Goal: Task Accomplishment & Management: Use online tool/utility

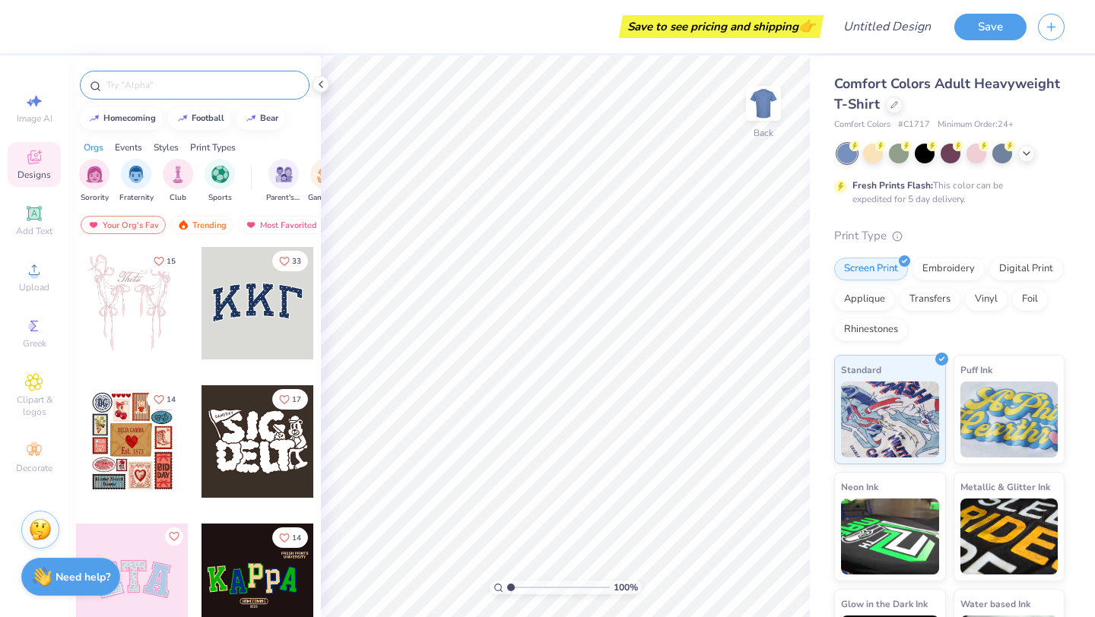
scroll to position [2, 0]
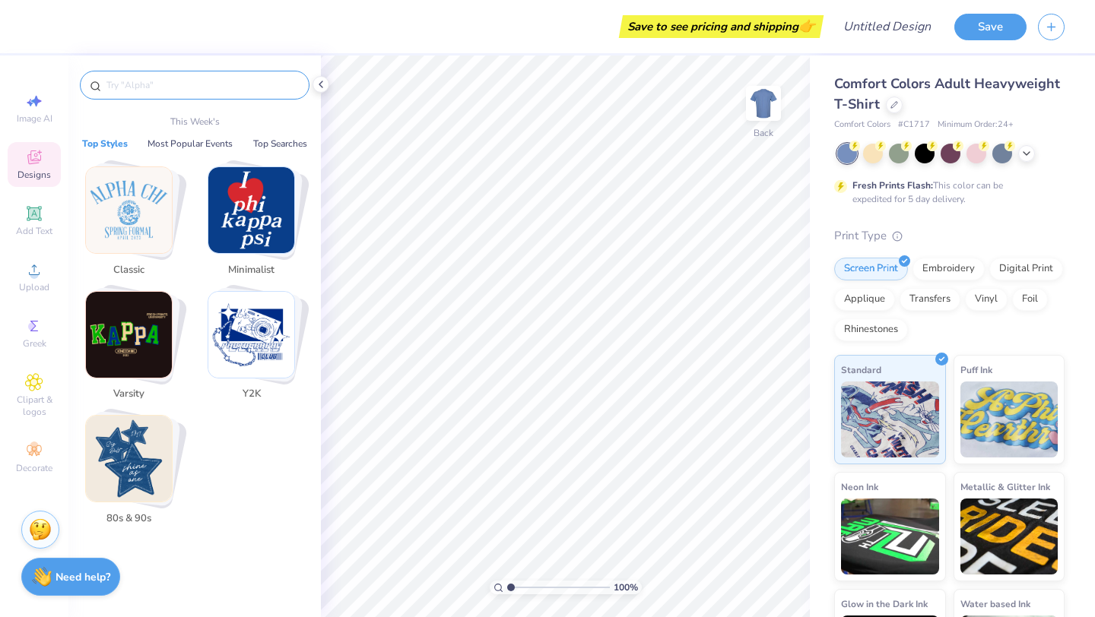
click at [160, 78] on input "text" at bounding box center [202, 85] width 195 height 15
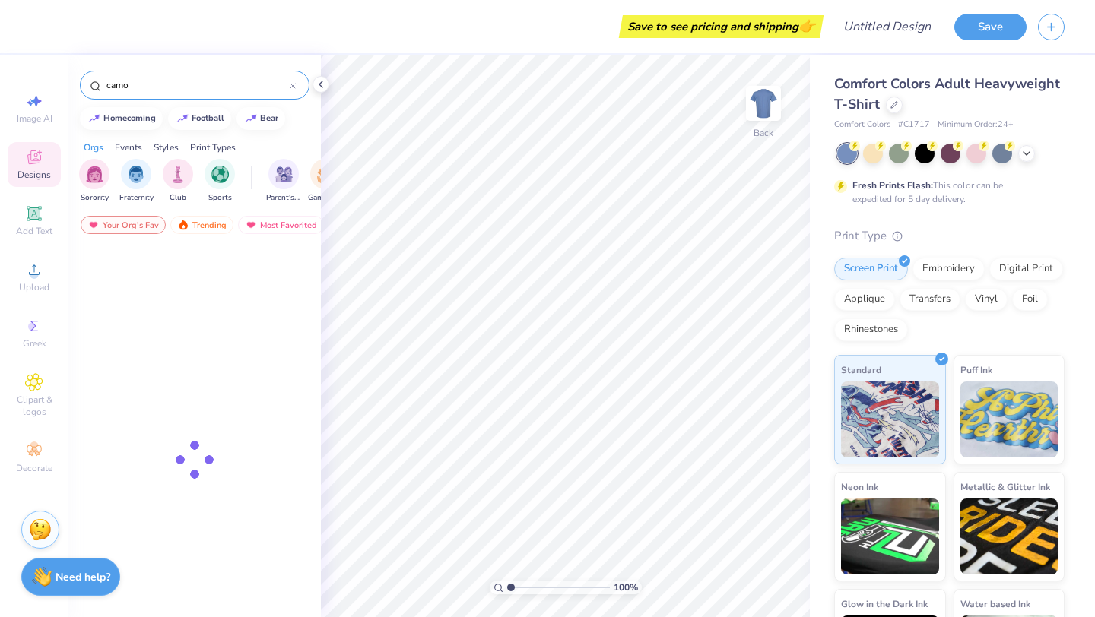
type input "camo"
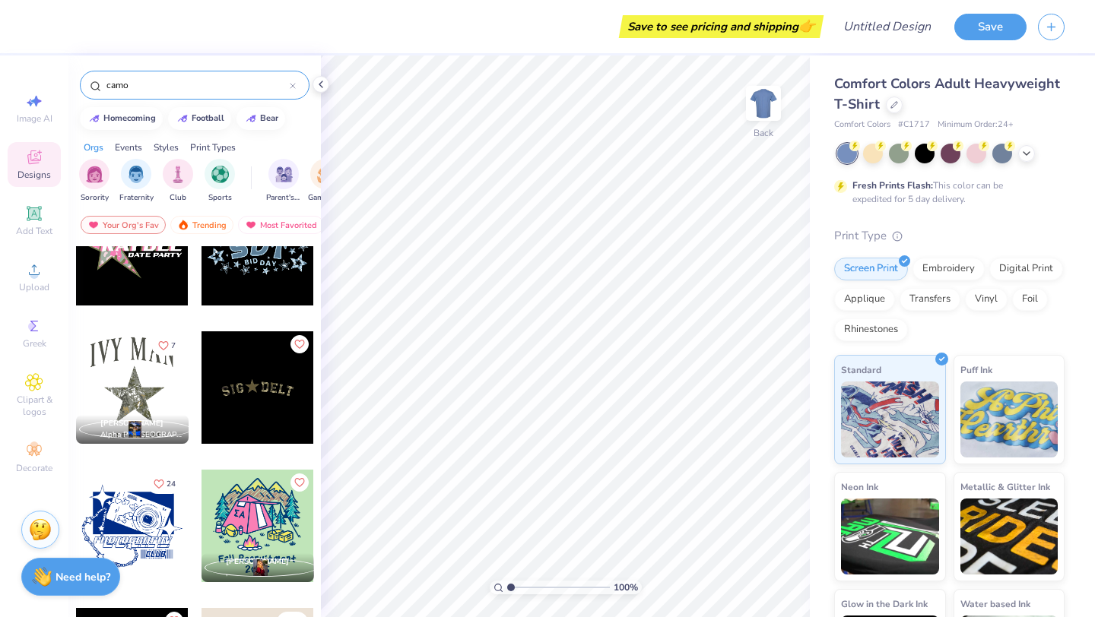
scroll to position [608, 0]
click at [135, 379] on div at bounding box center [132, 387] width 113 height 113
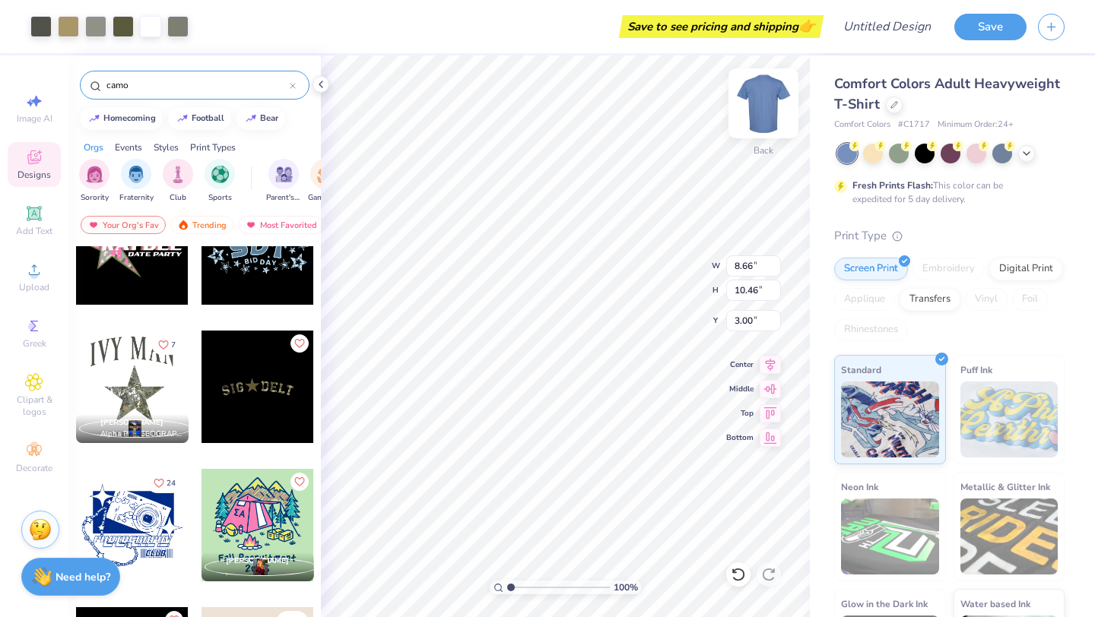
click at [765, 93] on img at bounding box center [763, 103] width 61 height 61
click at [1032, 147] on icon at bounding box center [1026, 152] width 12 height 12
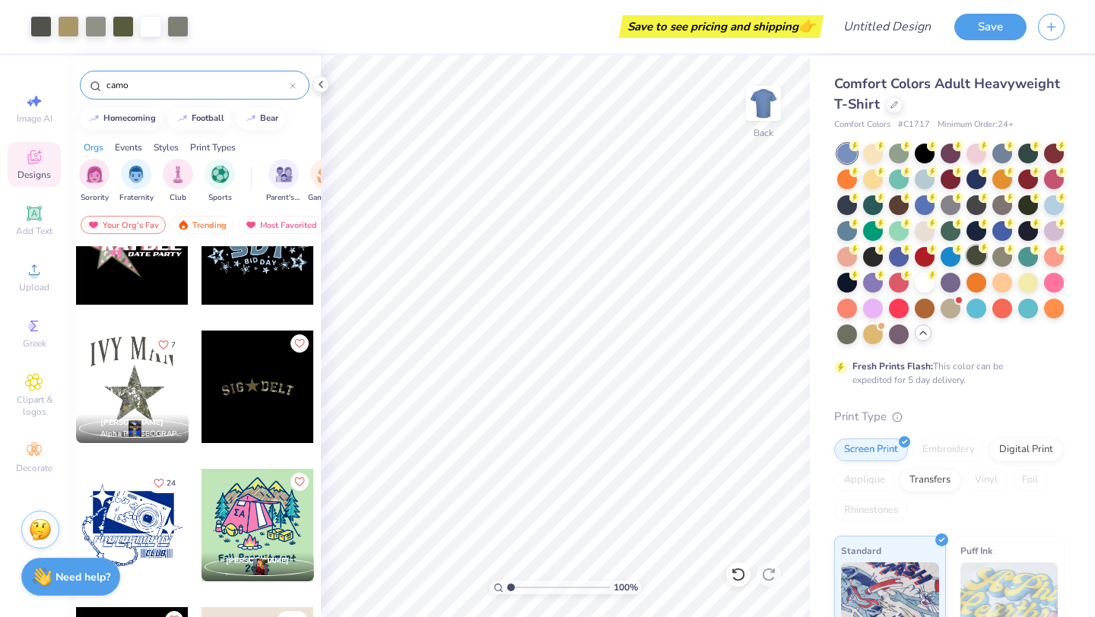
click at [972, 251] on div at bounding box center [976, 256] width 20 height 20
click at [926, 280] on div at bounding box center [924, 281] width 20 height 20
click at [764, 111] on img at bounding box center [763, 103] width 61 height 61
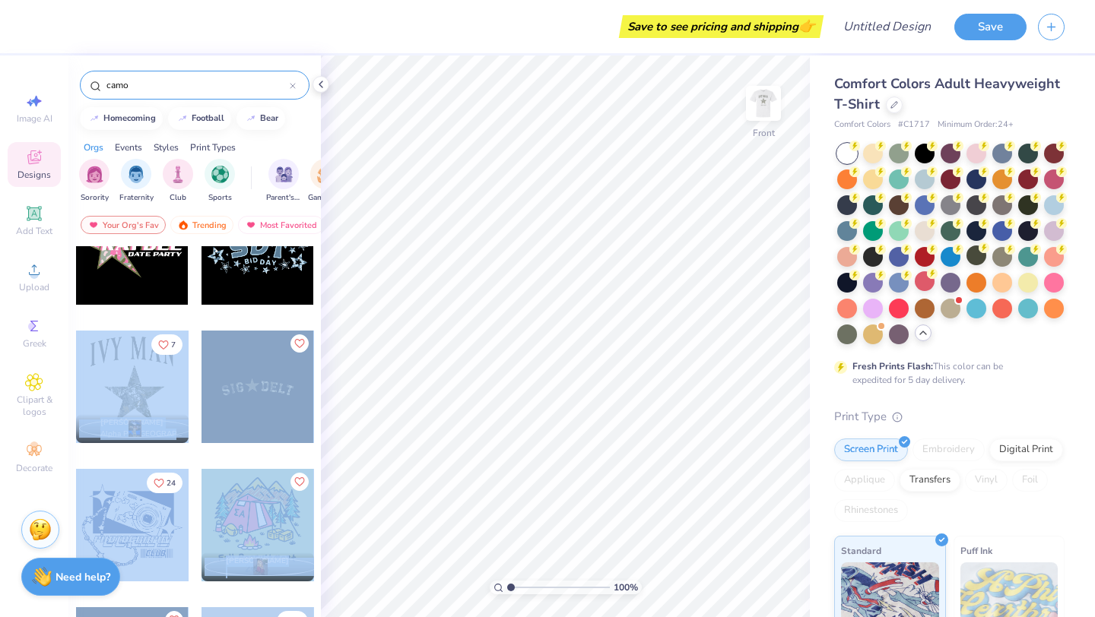
click at [470, 329] on div "Save to see pricing and shipping 👉 Design Title Save Image AI Designs Add Text …" at bounding box center [547, 308] width 1095 height 617
click at [135, 385] on div at bounding box center [132, 387] width 113 height 113
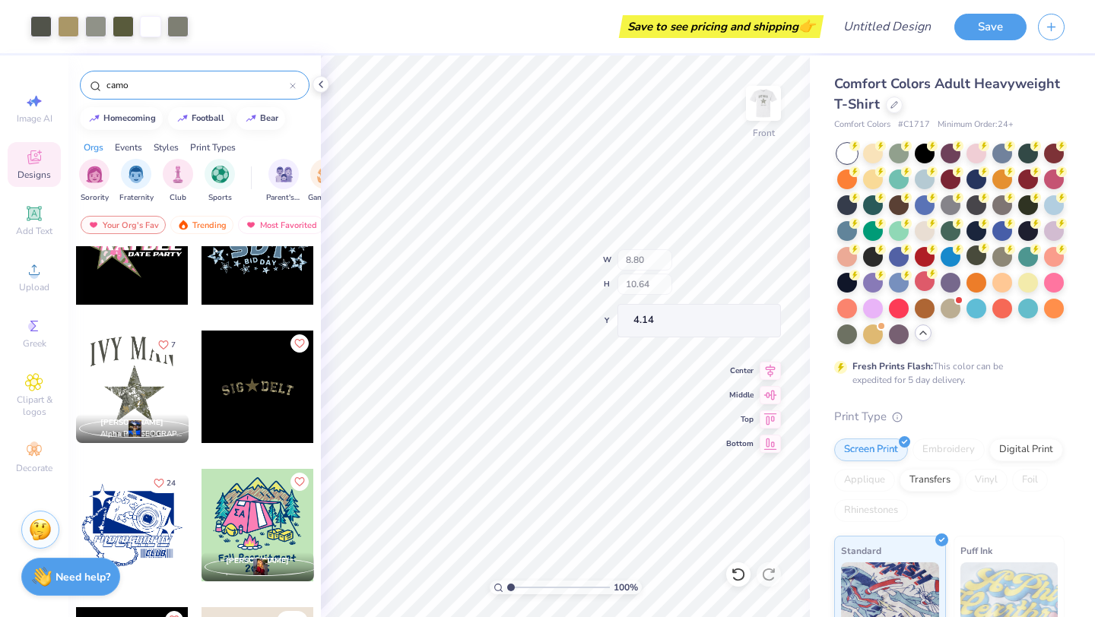
type input "4.14"
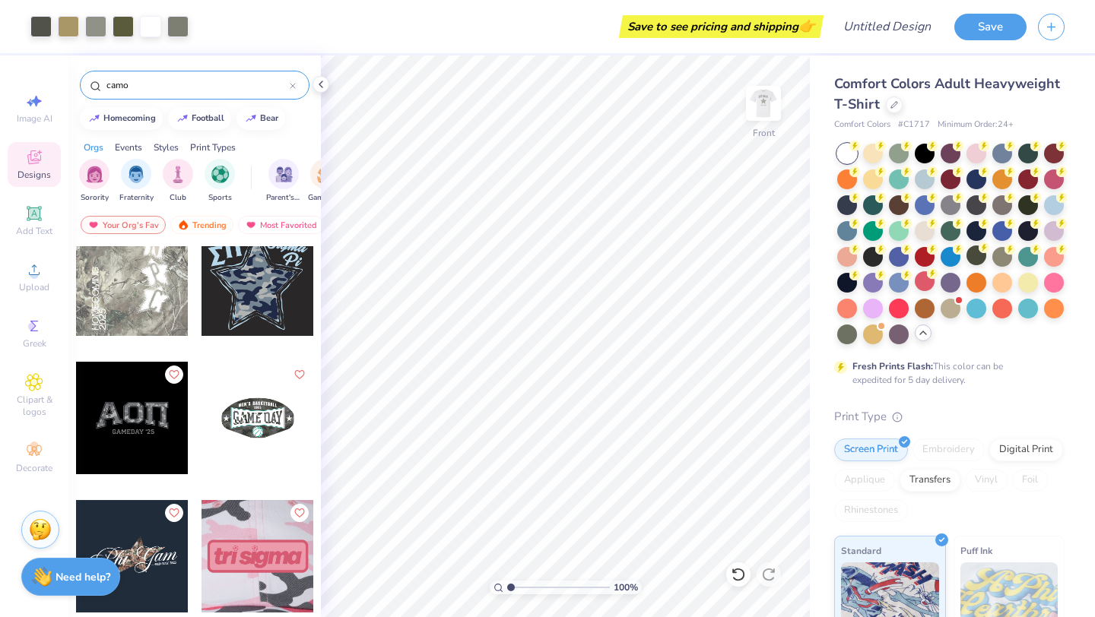
scroll to position [0, 0]
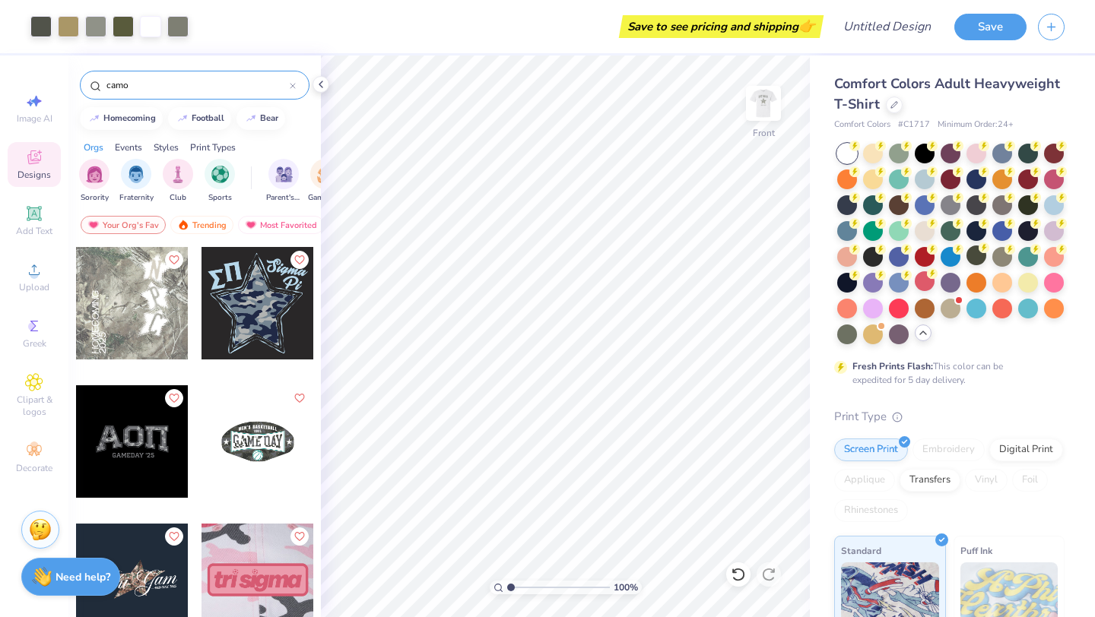
drag, startPoint x: 166, startPoint y: 81, endPoint x: 74, endPoint y: 82, distance: 92.7
click at [74, 82] on div "camo" at bounding box center [194, 81] width 252 height 52
type input "army"
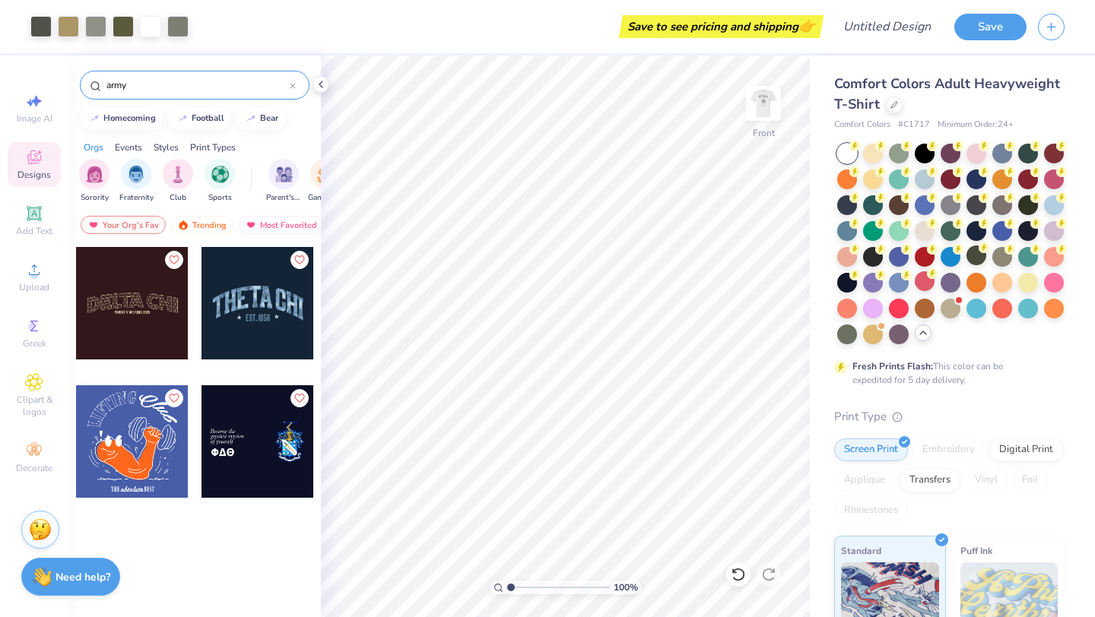
drag, startPoint x: 155, startPoint y: 89, endPoint x: 64, endPoint y: 79, distance: 91.8
click at [68, 80] on div "Art colors Save to see pricing and shipping 👉 Design Title Save Image AI Design…" at bounding box center [547, 308] width 1095 height 617
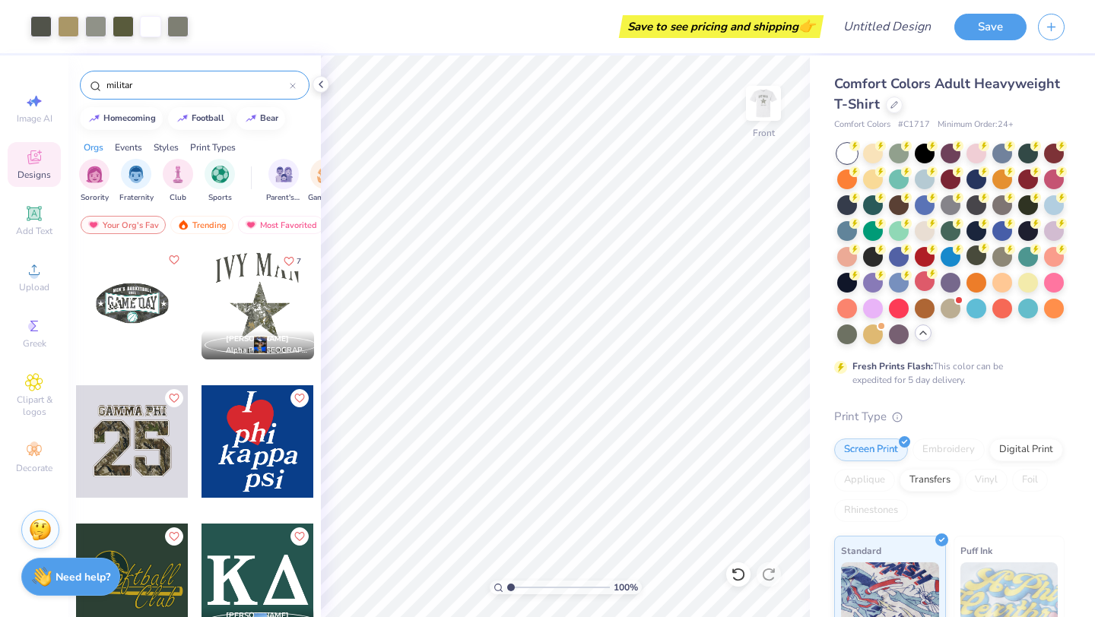
type input "military"
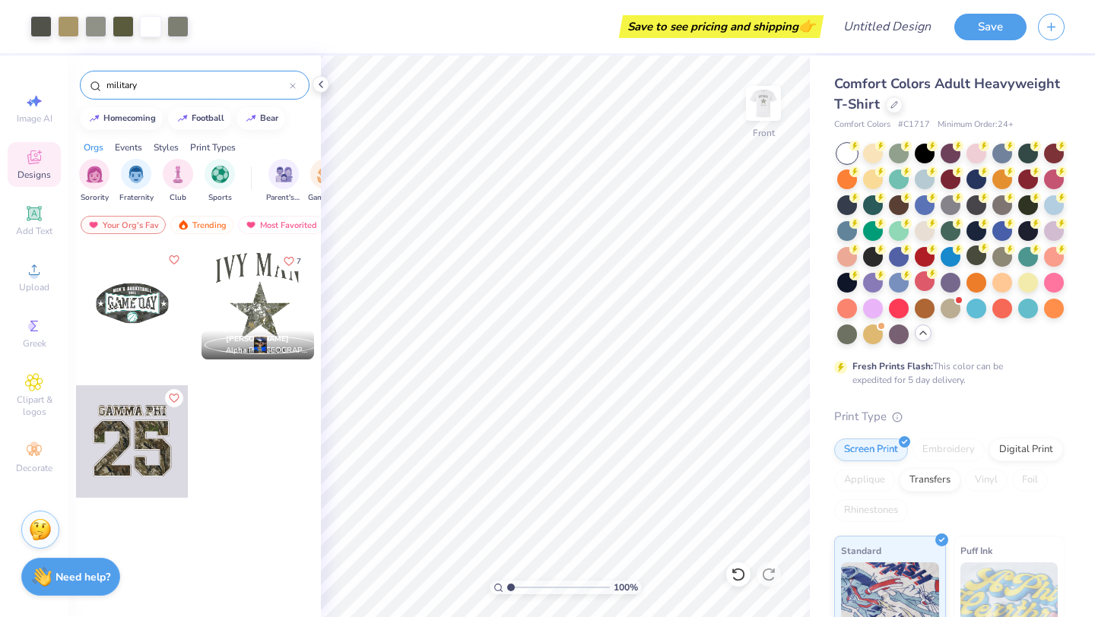
click at [293, 84] on icon at bounding box center [292, 86] width 5 height 5
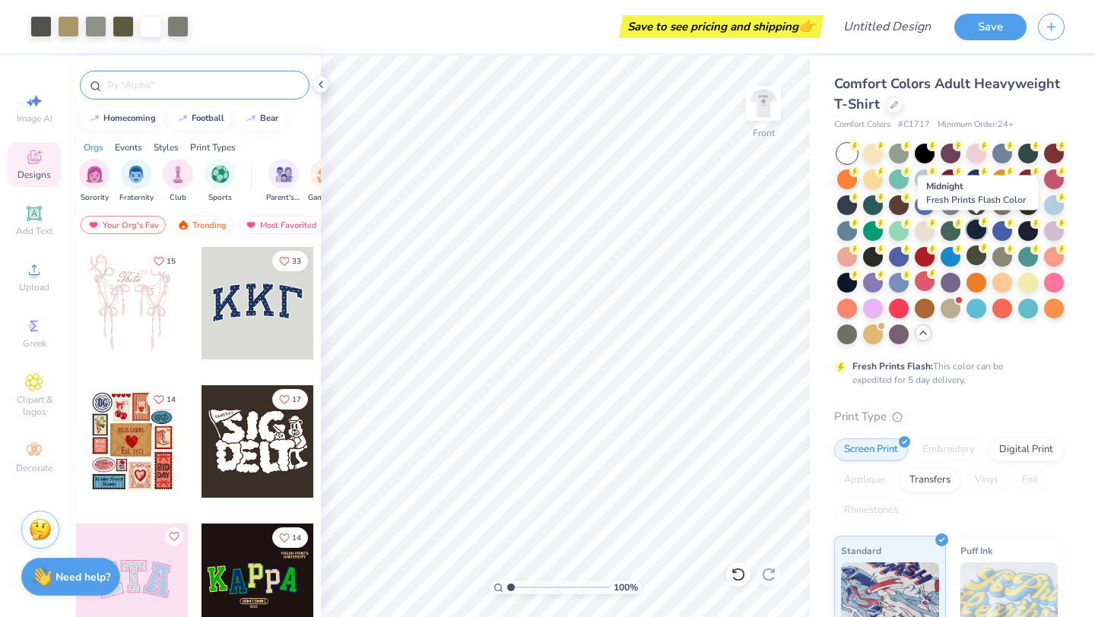
click at [974, 228] on div at bounding box center [976, 230] width 20 height 20
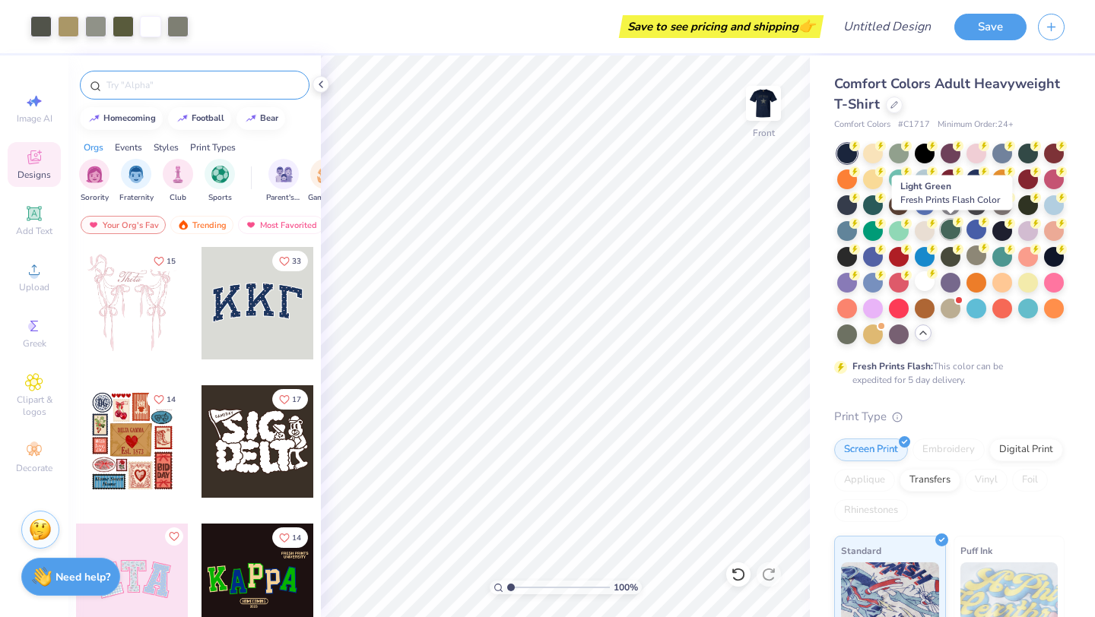
click at [952, 233] on div at bounding box center [950, 230] width 20 height 20
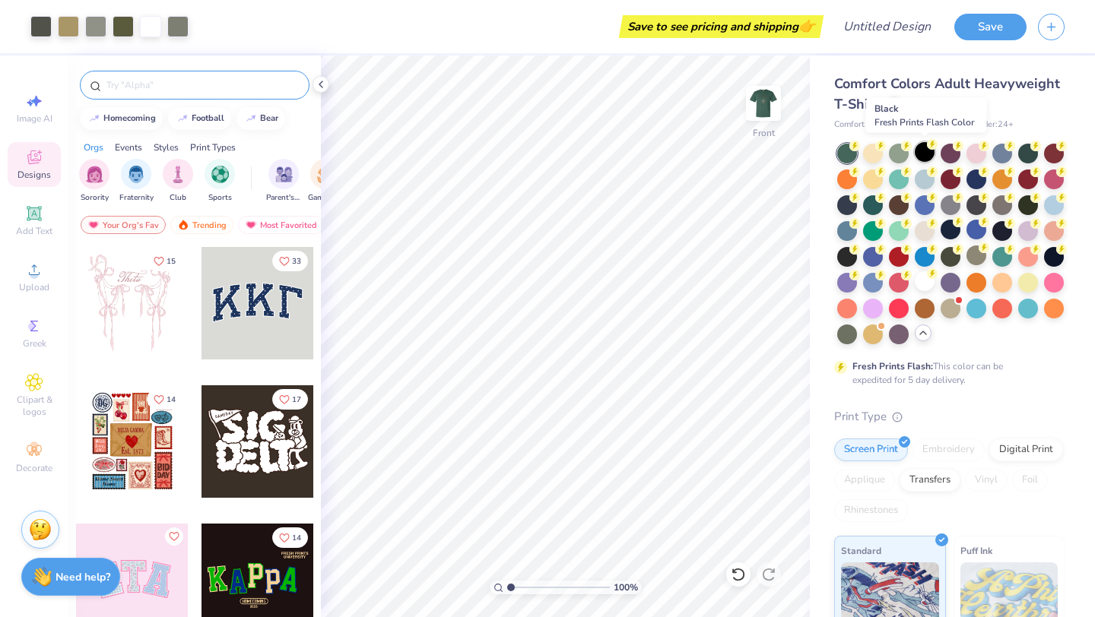
click at [925, 151] on div at bounding box center [924, 152] width 20 height 20
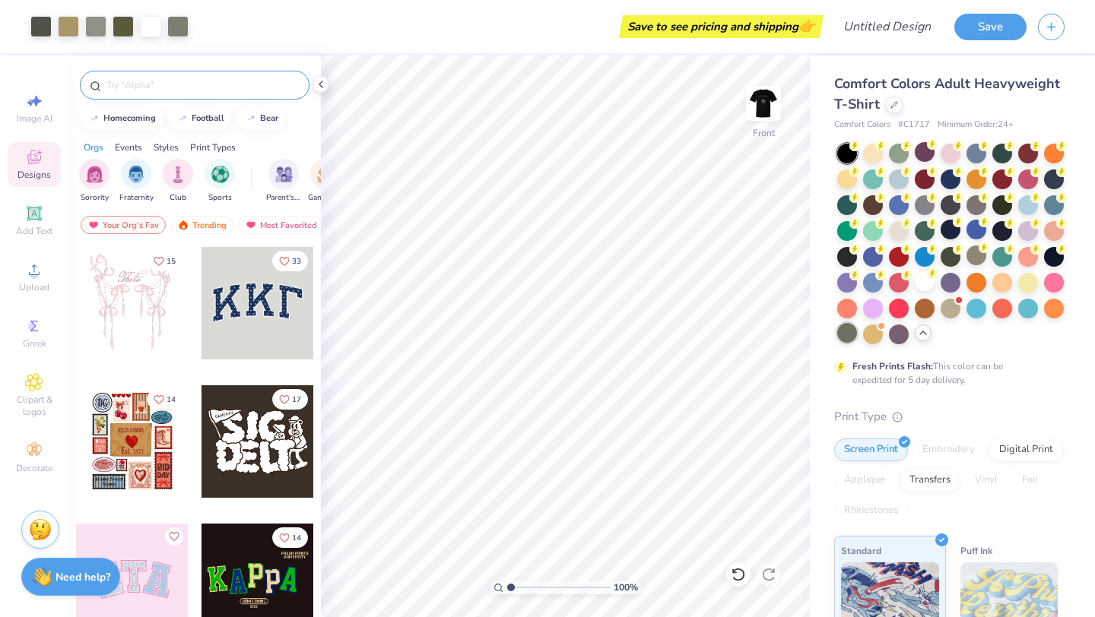
click at [842, 331] on div at bounding box center [847, 333] width 20 height 20
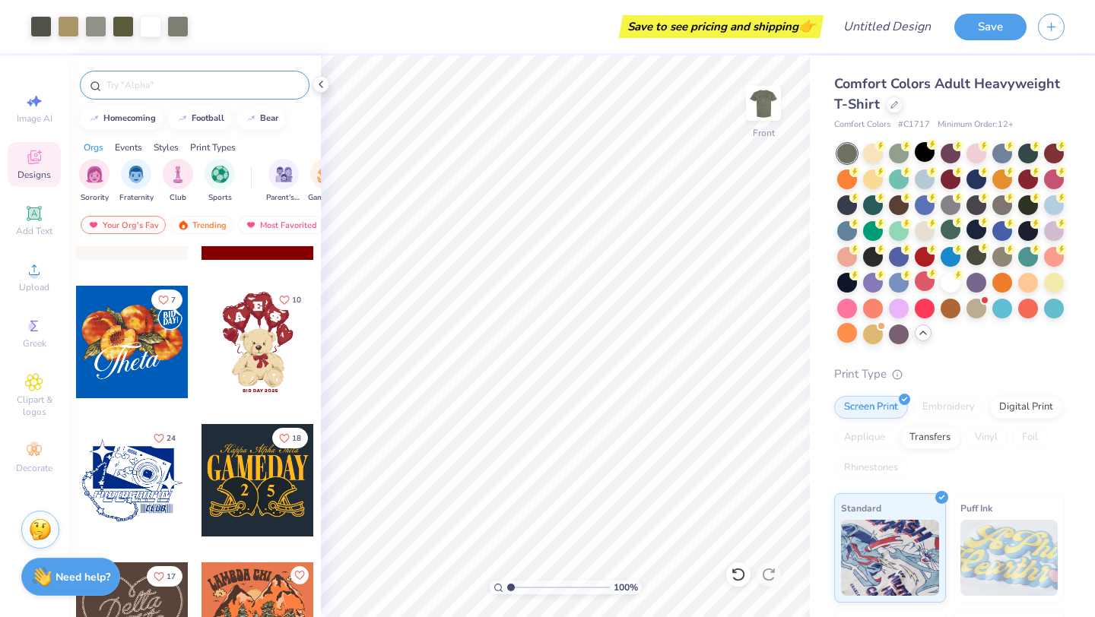
scroll to position [518, 0]
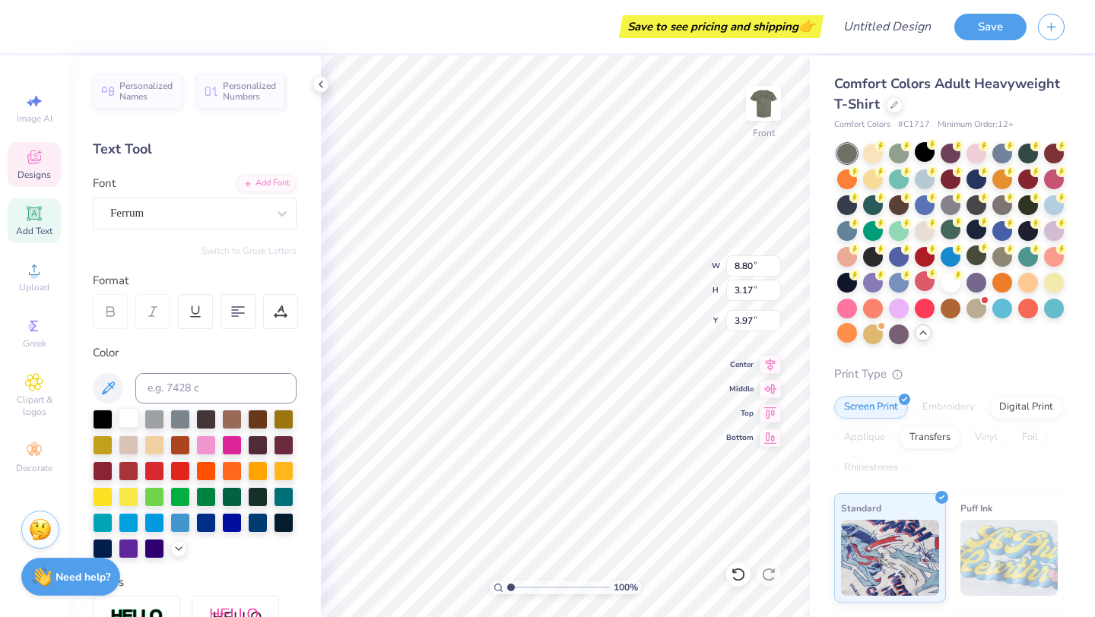
click at [132, 414] on div at bounding box center [129, 418] width 20 height 20
type input "5.25"
type input "0.51"
type input "14.30"
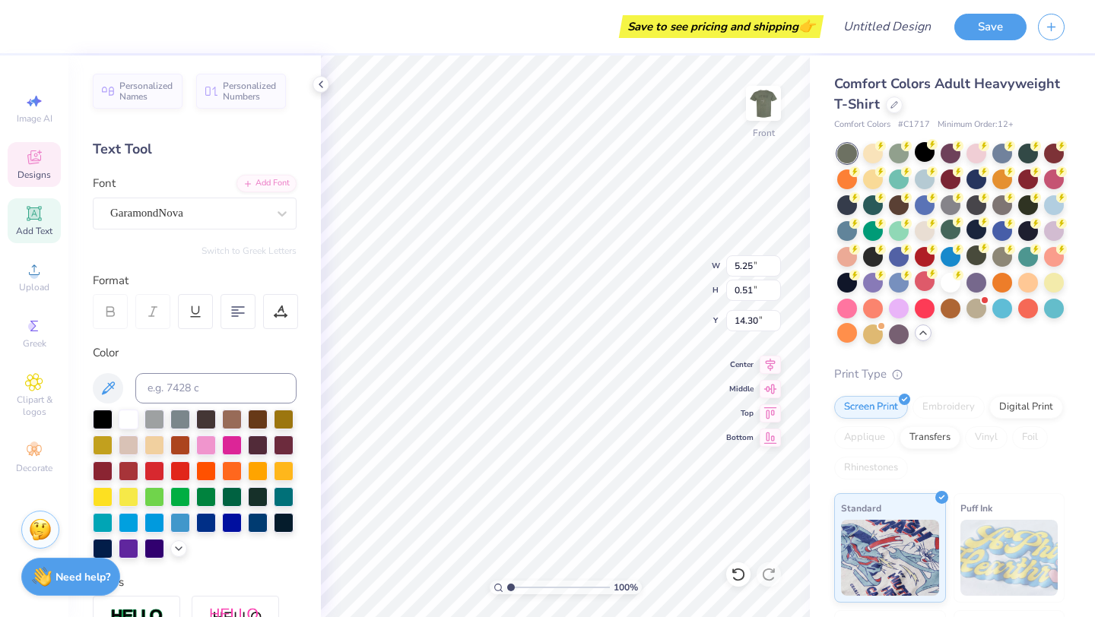
type textarea "A"
type textarea "Gamma Phi Beta"
click at [127, 417] on div at bounding box center [129, 418] width 20 height 20
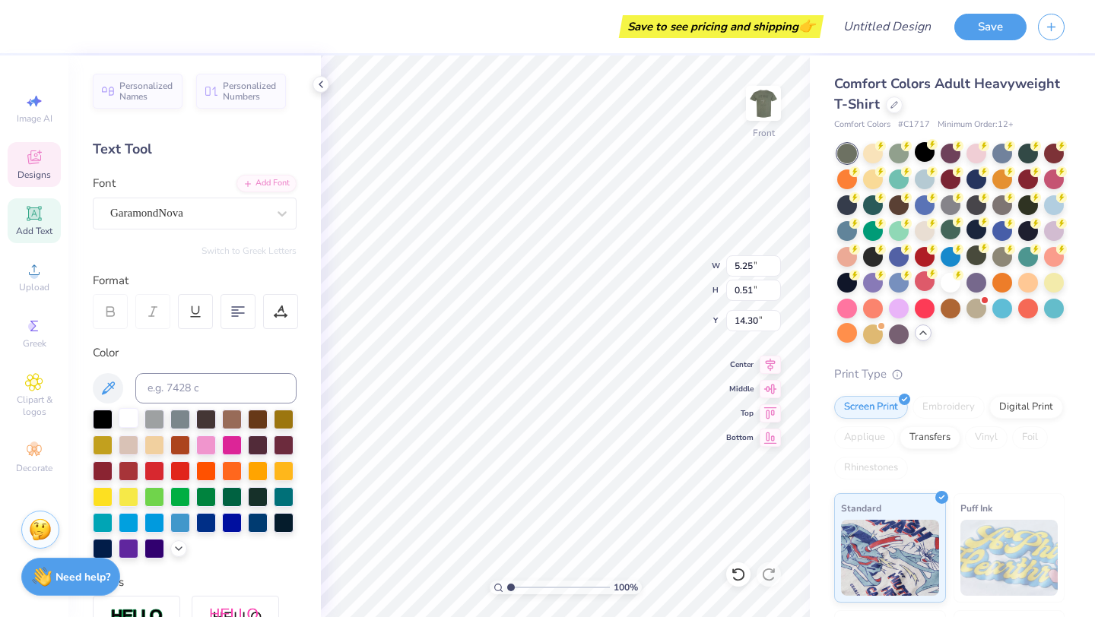
click at [127, 417] on div at bounding box center [129, 418] width 20 height 20
type input "5.68"
type input "0.54"
type input "14.28"
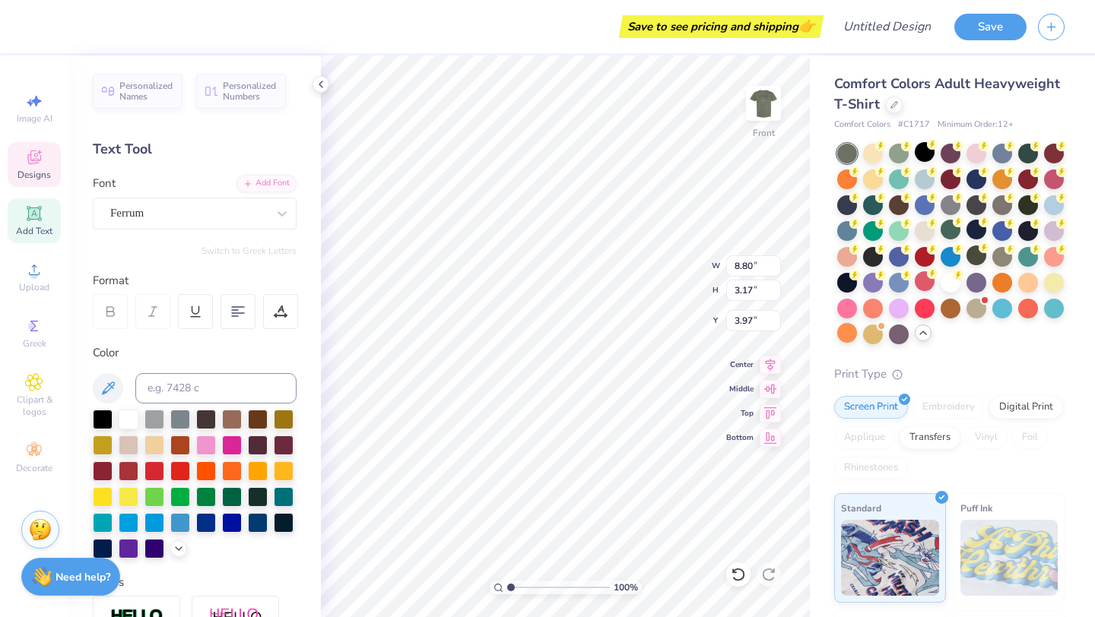
scroll to position [0, 0]
type textarea "I"
type textarea "GPHI [PERSON_NAME]"
click at [778, 287] on input "0.55" at bounding box center [753, 290] width 55 height 21
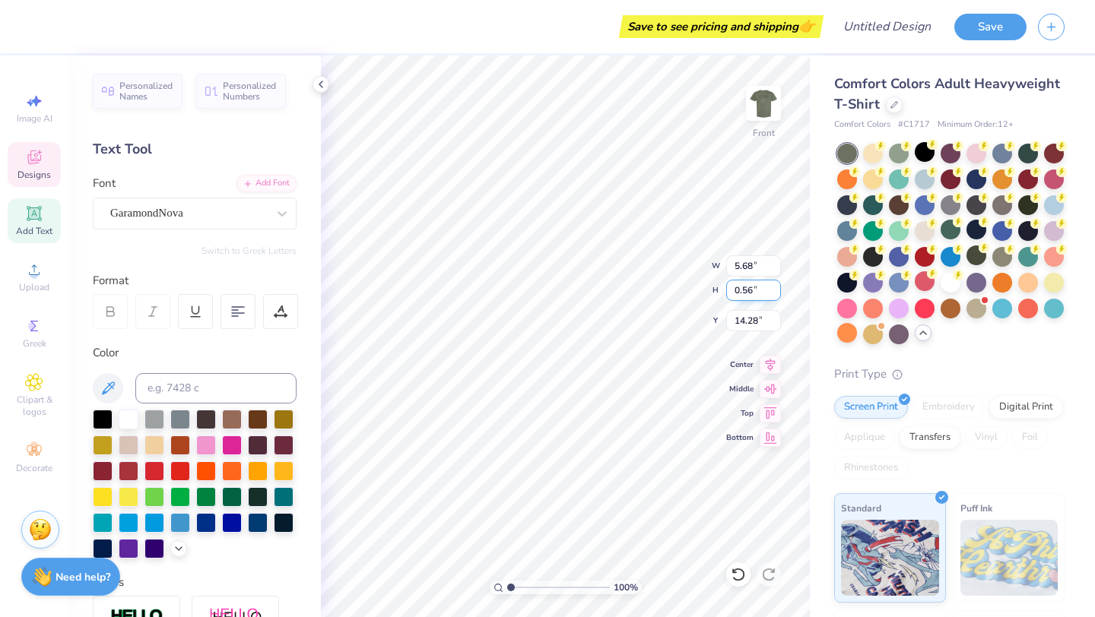
click at [778, 287] on input "0.56" at bounding box center [753, 290] width 55 height 21
click at [778, 287] on input "0.57" at bounding box center [753, 290] width 55 height 21
click at [778, 287] on input "0.58" at bounding box center [753, 290] width 55 height 21
click at [778, 287] on input "0.59" at bounding box center [753, 290] width 55 height 21
click at [778, 287] on input "0.6" at bounding box center [753, 290] width 55 height 21
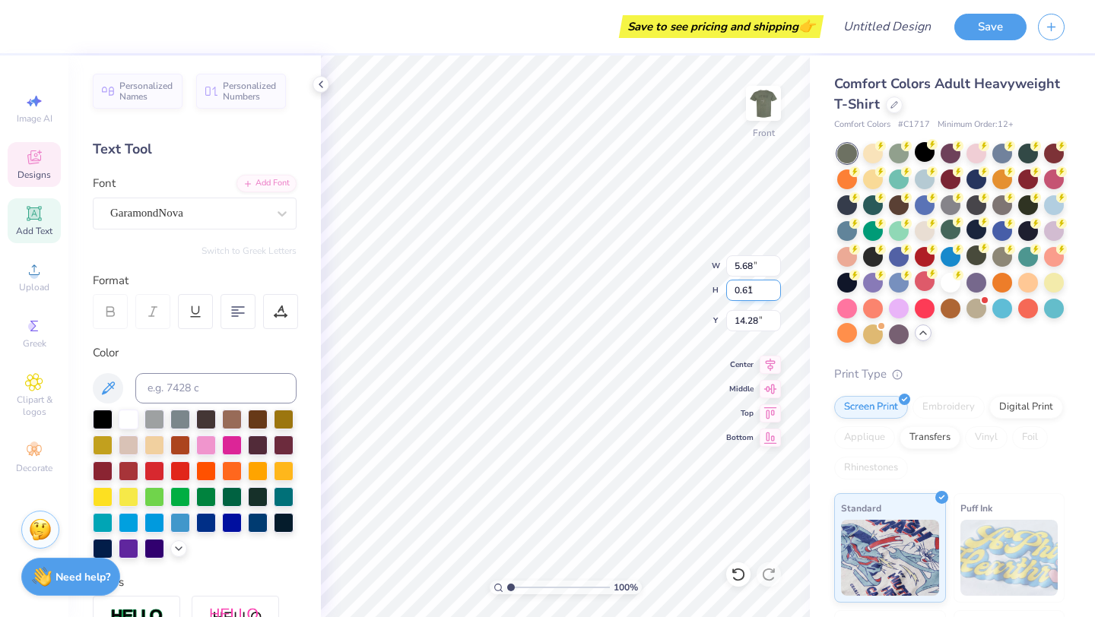
click at [778, 287] on input "0.61" at bounding box center [753, 290] width 55 height 21
click at [778, 287] on input "0.62" at bounding box center [753, 290] width 55 height 21
click at [778, 287] on input "0.63" at bounding box center [753, 290] width 55 height 21
click at [778, 287] on input "0.64" at bounding box center [753, 290] width 55 height 21
click at [778, 287] on input "0.65" at bounding box center [753, 290] width 55 height 21
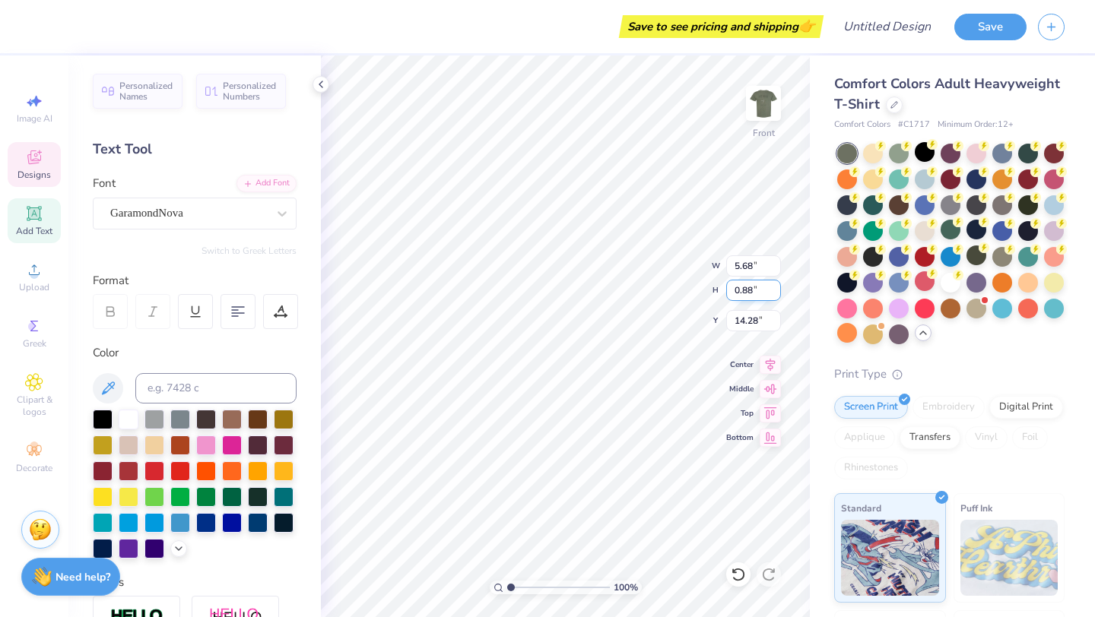
type input "0.88"
click at [778, 287] on input "0.88" at bounding box center [753, 290] width 55 height 21
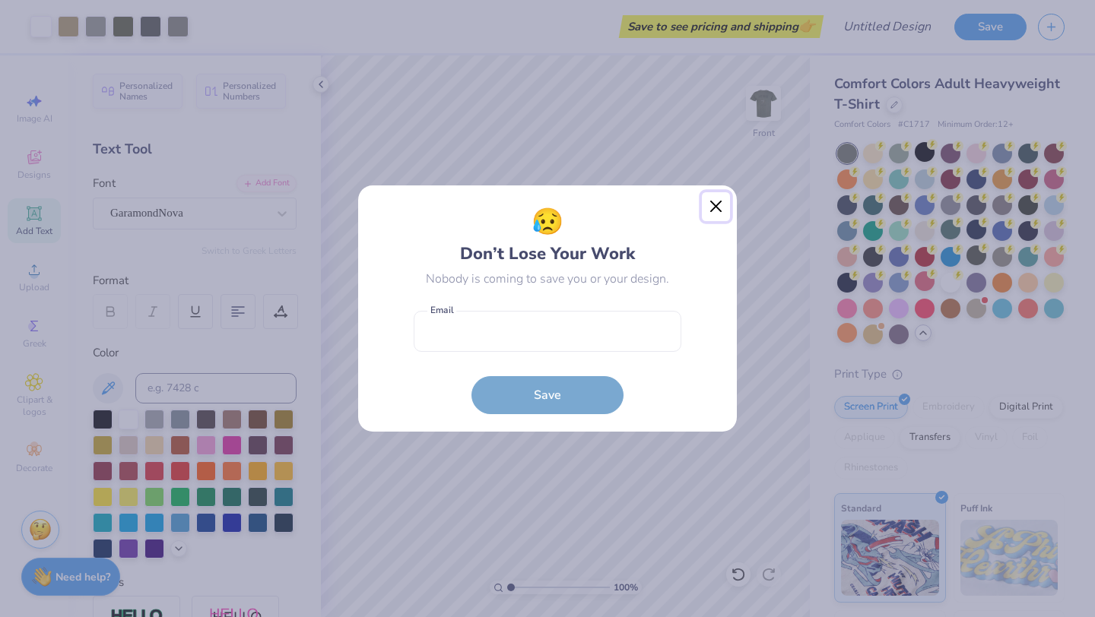
click at [715, 199] on button "Close" at bounding box center [716, 206] width 29 height 29
